Goal: Task Accomplishment & Management: Manage account settings

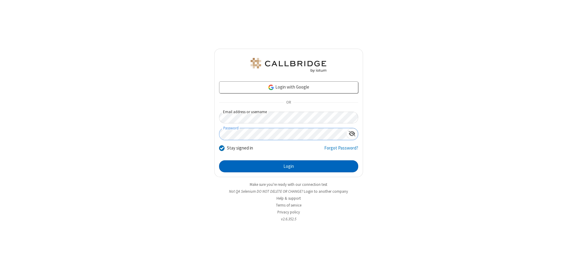
click at [288, 166] on button "Login" at bounding box center [288, 166] width 139 height 12
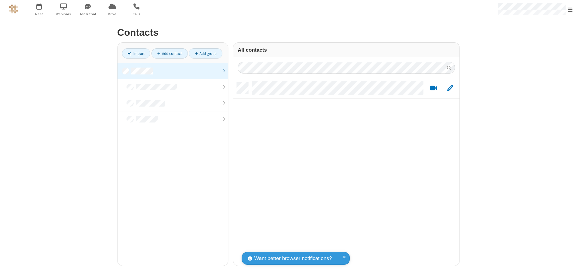
scroll to position [183, 222]
click at [173, 71] on link at bounding box center [172, 71] width 111 height 16
click at [169, 53] on link "Add contact" at bounding box center [169, 53] width 36 height 10
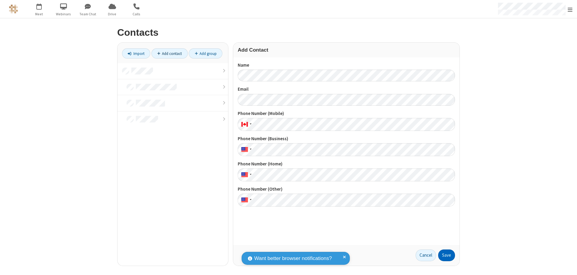
click at [447, 255] on button "Save" at bounding box center [446, 256] width 17 height 12
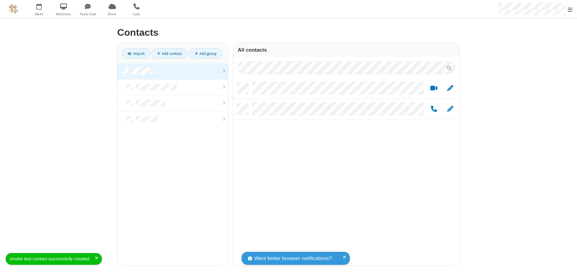
scroll to position [183, 222]
